Goal: Task Accomplishment & Management: Manage account settings

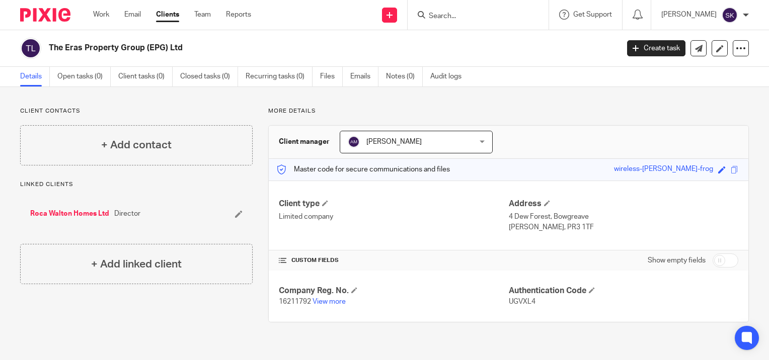
click at [461, 13] on input "Search" at bounding box center [473, 16] width 91 height 9
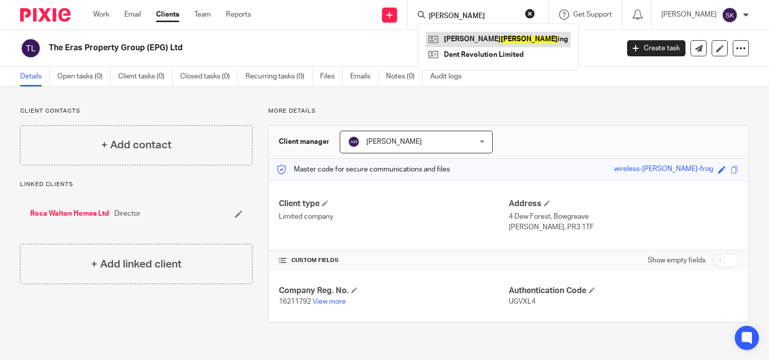
type input "SNELL"
click at [471, 34] on link at bounding box center [498, 39] width 145 height 15
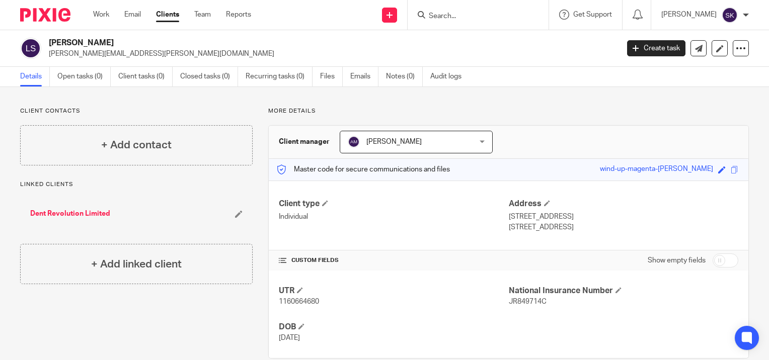
click at [419, 280] on div "UTR 1160664680 National Insurance Number JR849714C DOB [DATE]" at bounding box center [509, 315] width 480 height 88
drag, startPoint x: 419, startPoint y: 280, endPoint x: 384, endPoint y: 292, distance: 37.4
click at [384, 292] on h4 "UTR" at bounding box center [393, 291] width 229 height 11
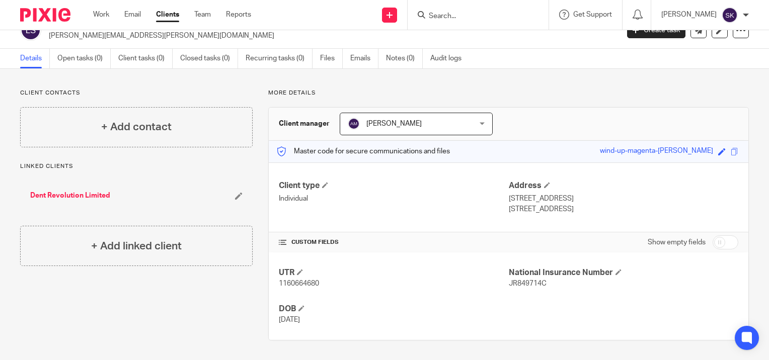
click at [718, 243] on input "checkbox" at bounding box center [726, 243] width 26 height 14
checkbox input "true"
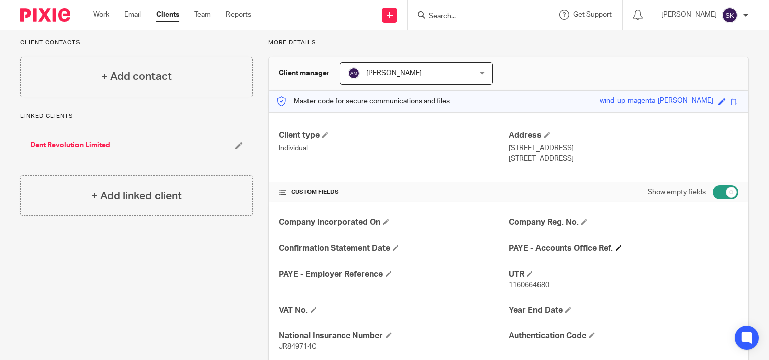
scroll to position [68, 0]
click at [387, 277] on h4 "PAYE - Employer Reference" at bounding box center [393, 274] width 229 height 11
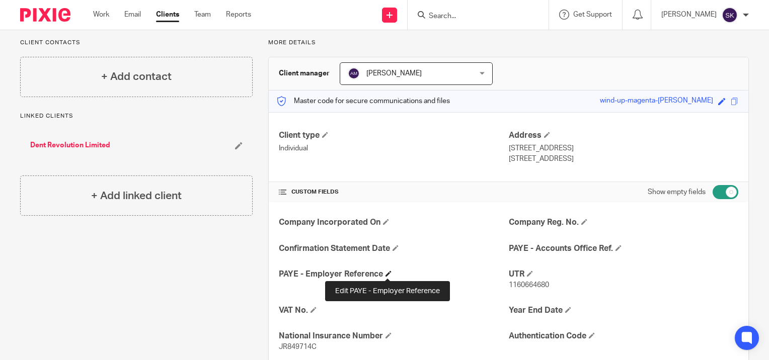
click at [386, 274] on span at bounding box center [389, 274] width 6 height 6
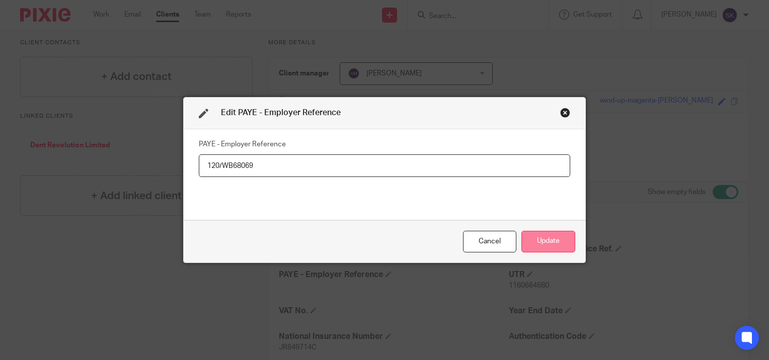
type input "120/WB68069"
click at [538, 242] on button "Update" at bounding box center [548, 242] width 54 height 22
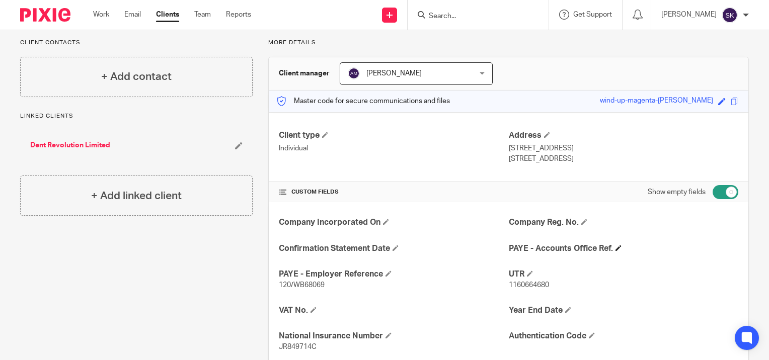
click at [610, 244] on h4 "PAYE - Accounts Office Ref." at bounding box center [623, 249] width 229 height 11
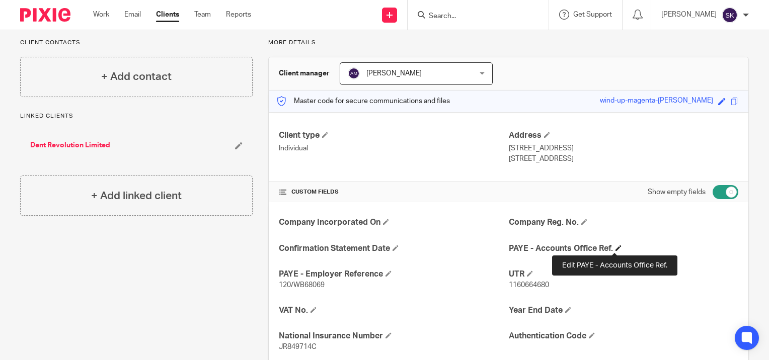
click at [616, 248] on span at bounding box center [619, 248] width 6 height 6
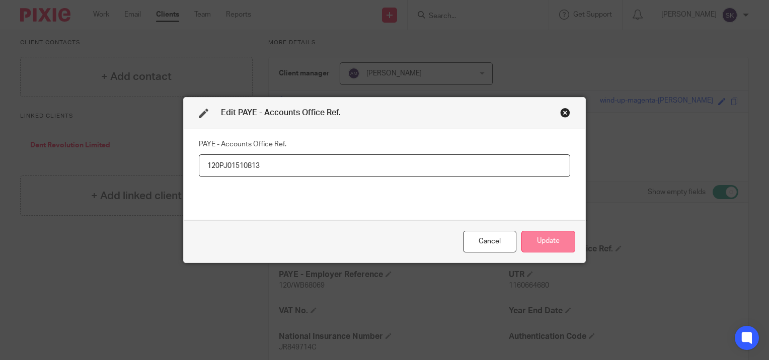
type input "120PJ01510813"
click at [562, 240] on button "Update" at bounding box center [548, 242] width 54 height 22
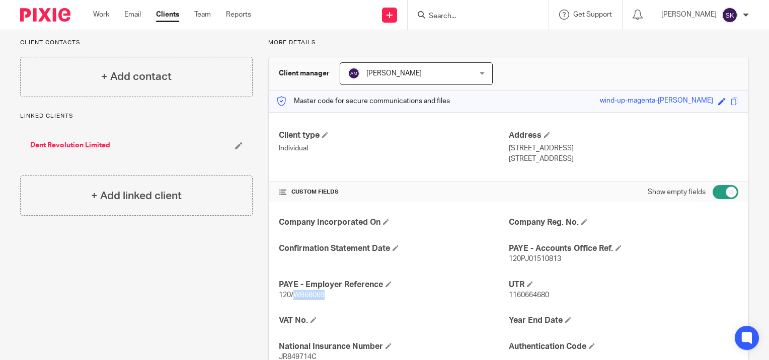
drag, startPoint x: 323, startPoint y: 290, endPoint x: 293, endPoint y: 295, distance: 30.1
click at [293, 295] on p "120/WB68069" at bounding box center [393, 295] width 229 height 10
copy span "WB68069"
click at [460, 12] on input "Search" at bounding box center [473, 16] width 91 height 9
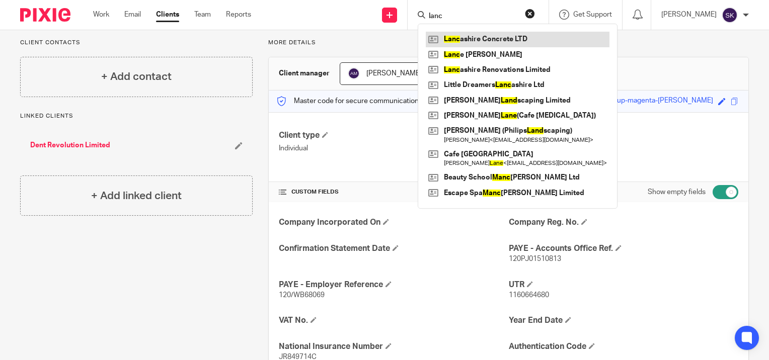
type input "lanc"
click at [473, 38] on link at bounding box center [518, 39] width 184 height 15
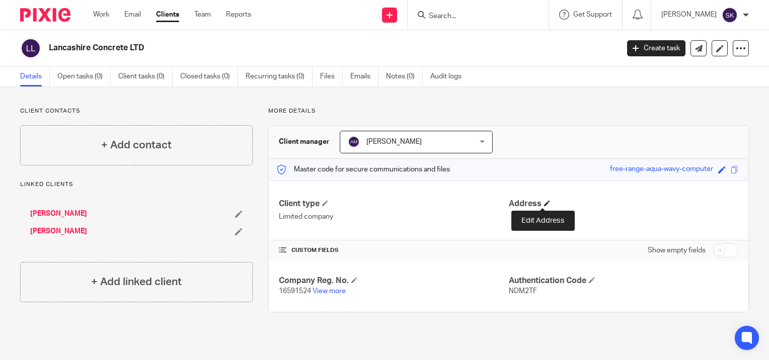
click at [544, 204] on span at bounding box center [547, 203] width 6 height 6
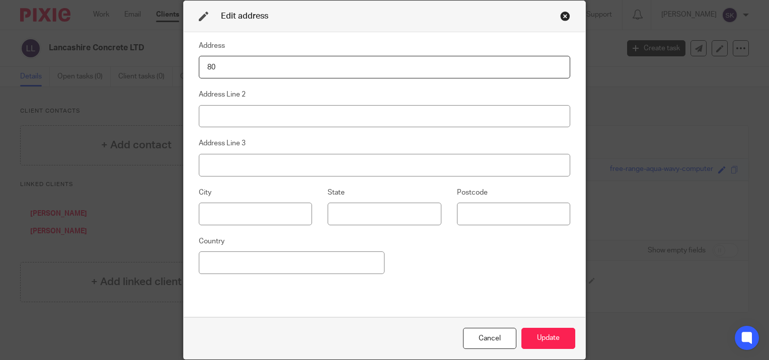
type input "80 St Georges Road"
type input "Bolton"
type input "Lancashire"
type input "BL1 2DD"
type input "United Kingdom"
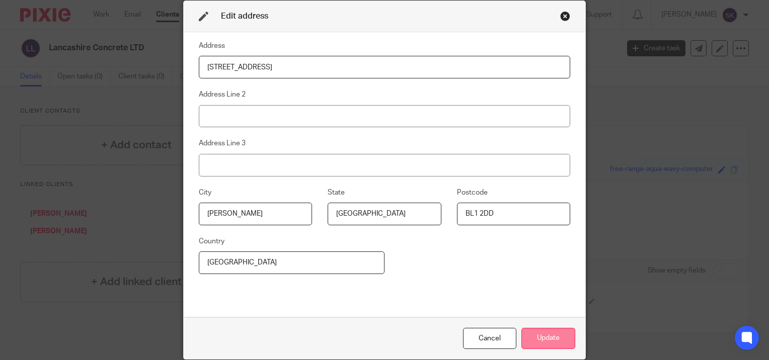
click at [551, 338] on button "Update" at bounding box center [548, 339] width 54 height 22
